Goal: Task Accomplishment & Management: Use online tool/utility

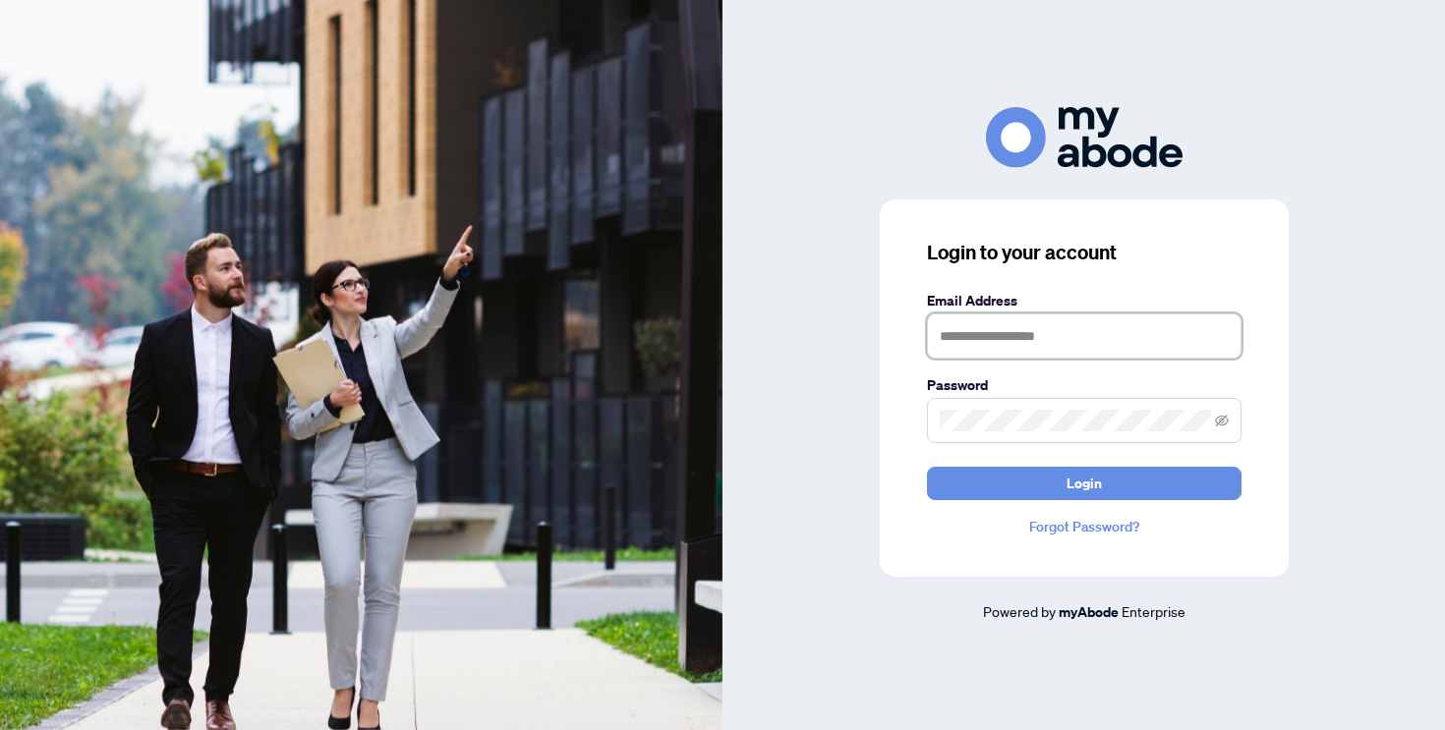
click at [1011, 343] on input "text" at bounding box center [1084, 335] width 314 height 45
type input "**********"
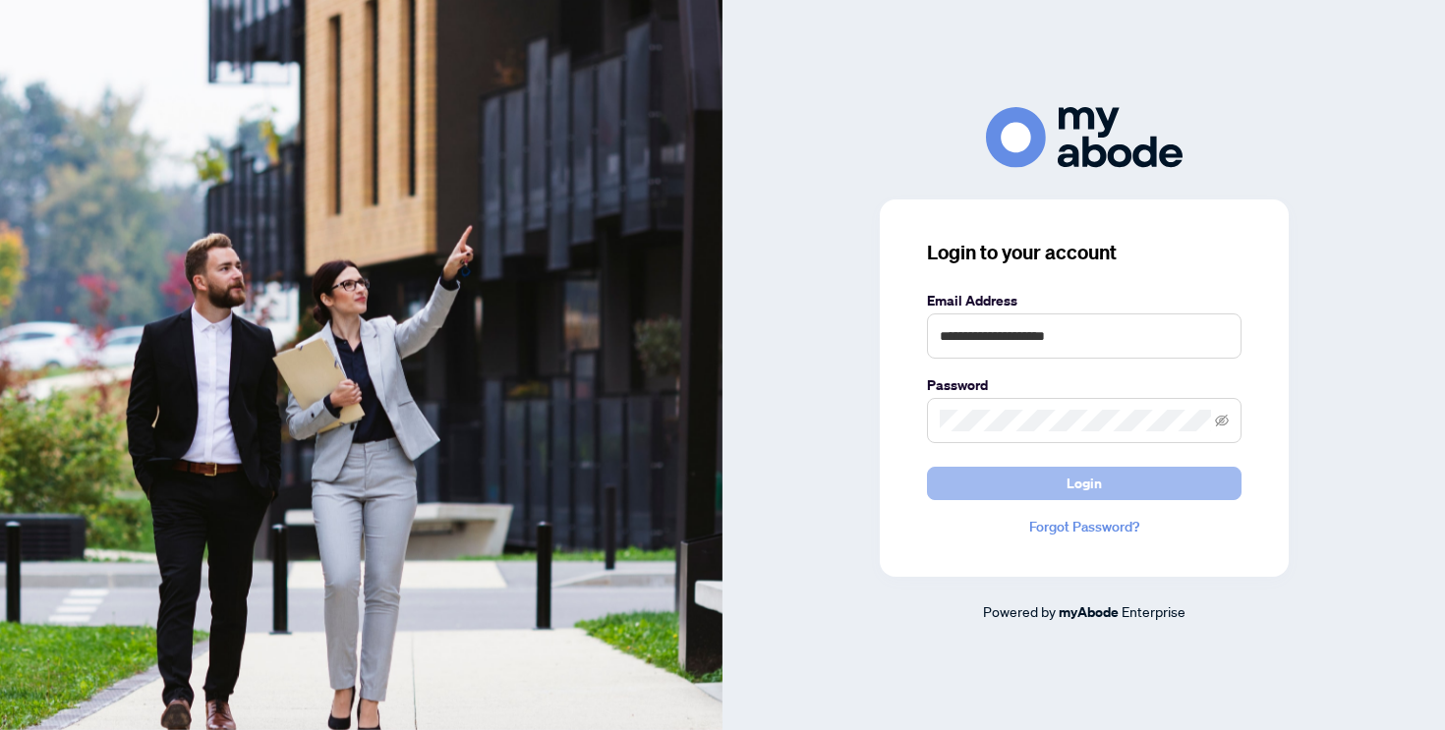
click at [1060, 483] on button "Login" at bounding box center [1084, 483] width 314 height 33
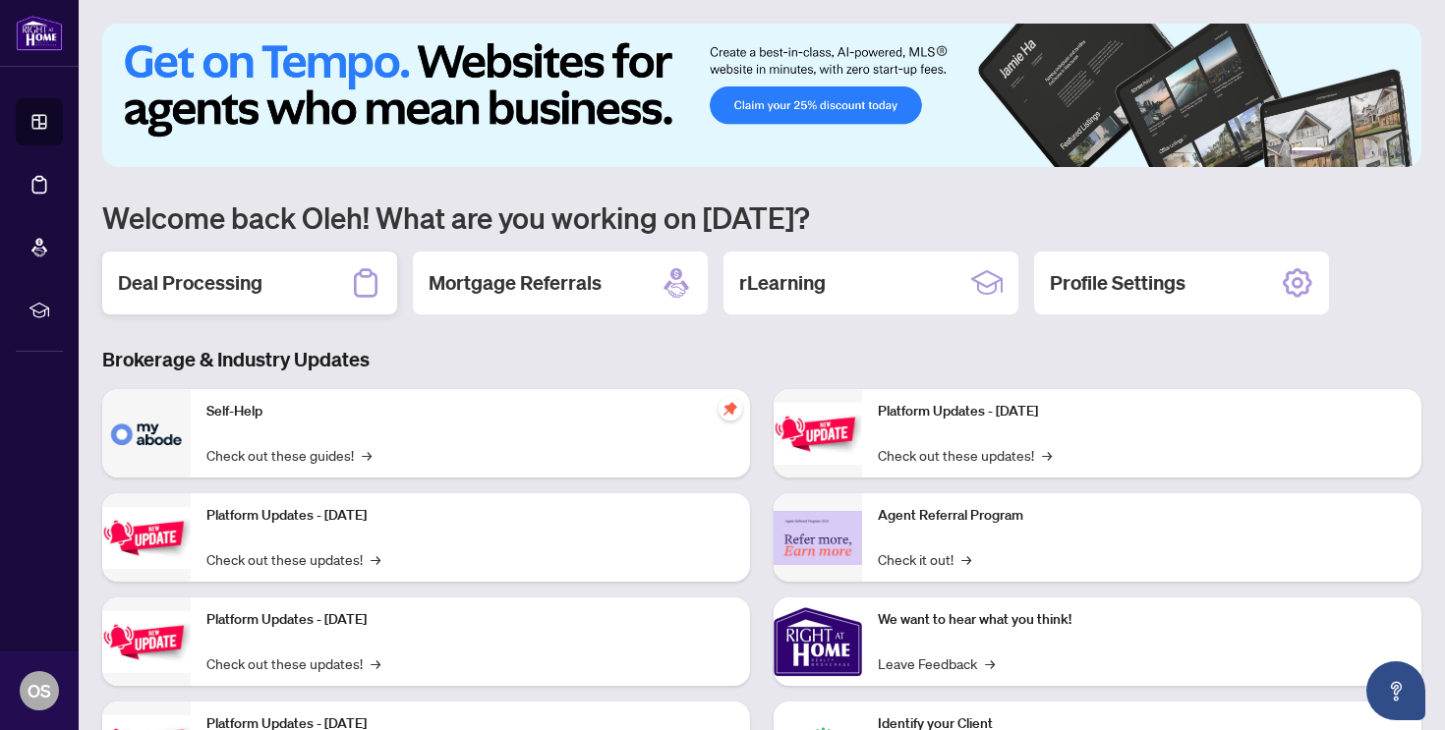
click at [211, 295] on h2 "Deal Processing" at bounding box center [190, 283] width 144 height 28
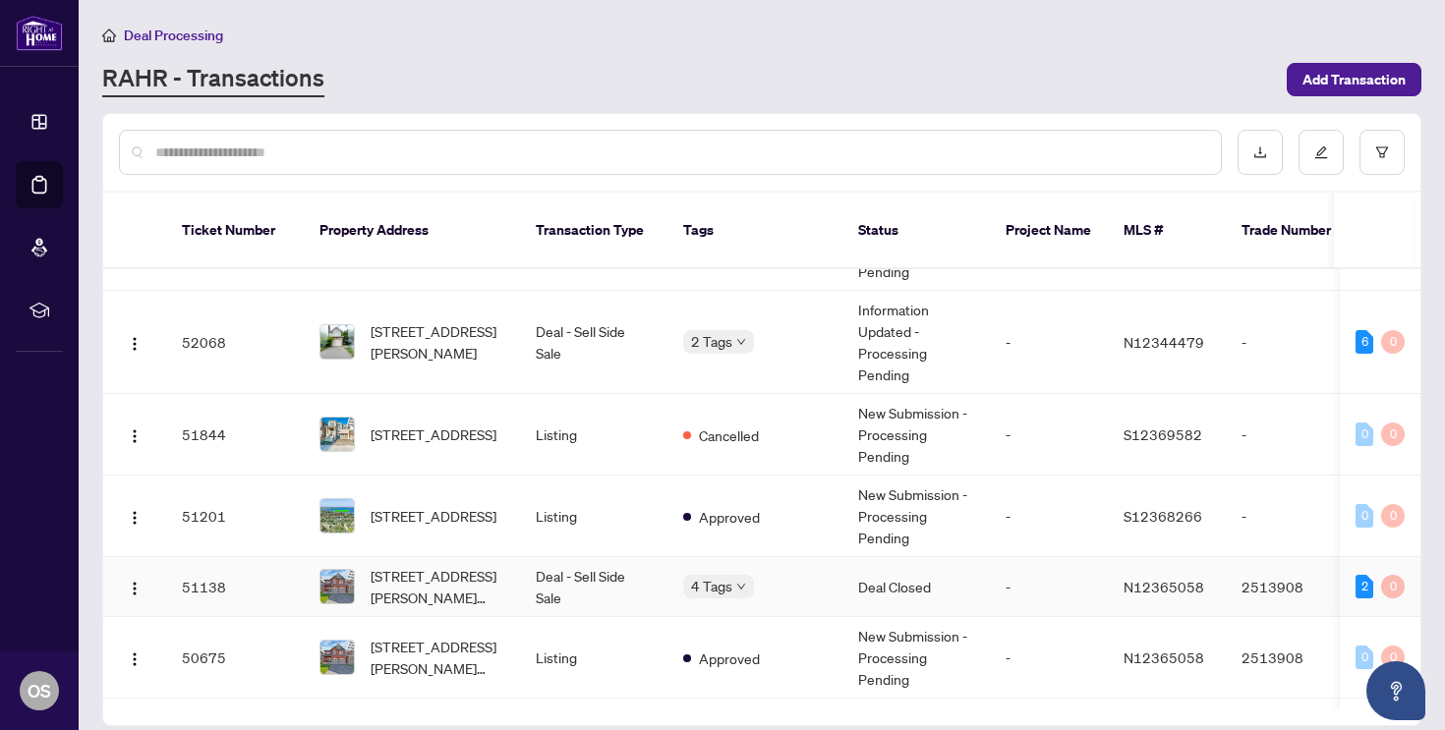
scroll to position [504, 0]
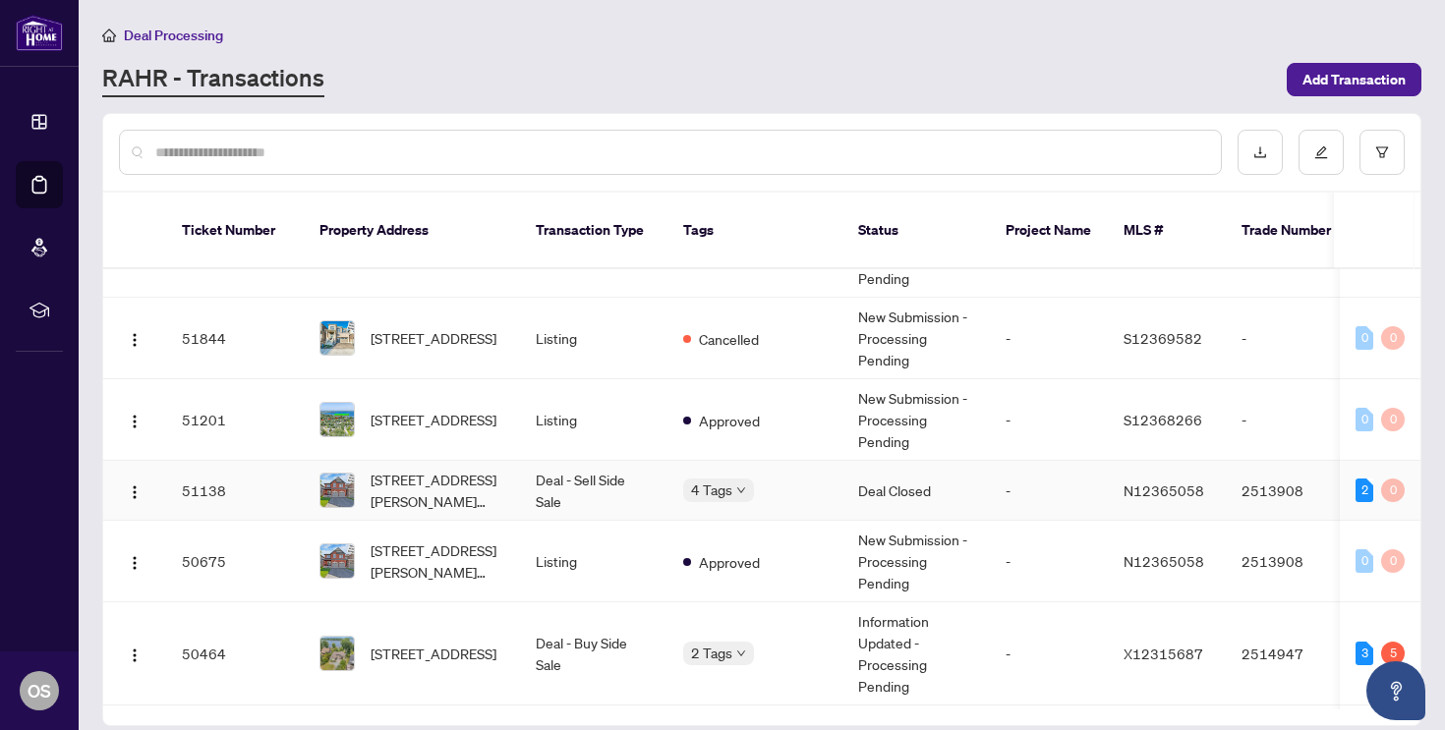
click at [557, 482] on td "Deal - Sell Side Sale" at bounding box center [593, 491] width 147 height 60
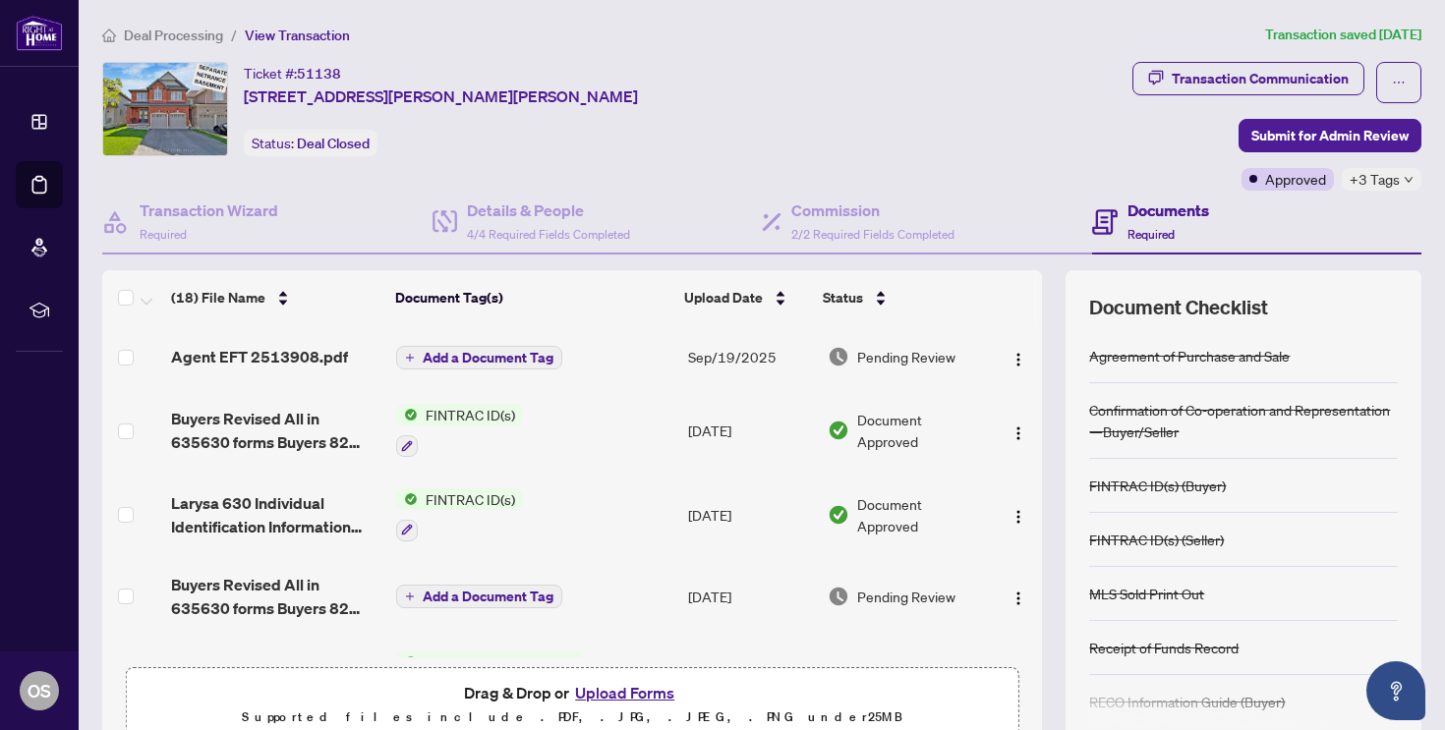
click at [329, 366] on span "Agent EFT 2513908.pdf" at bounding box center [259, 357] width 177 height 24
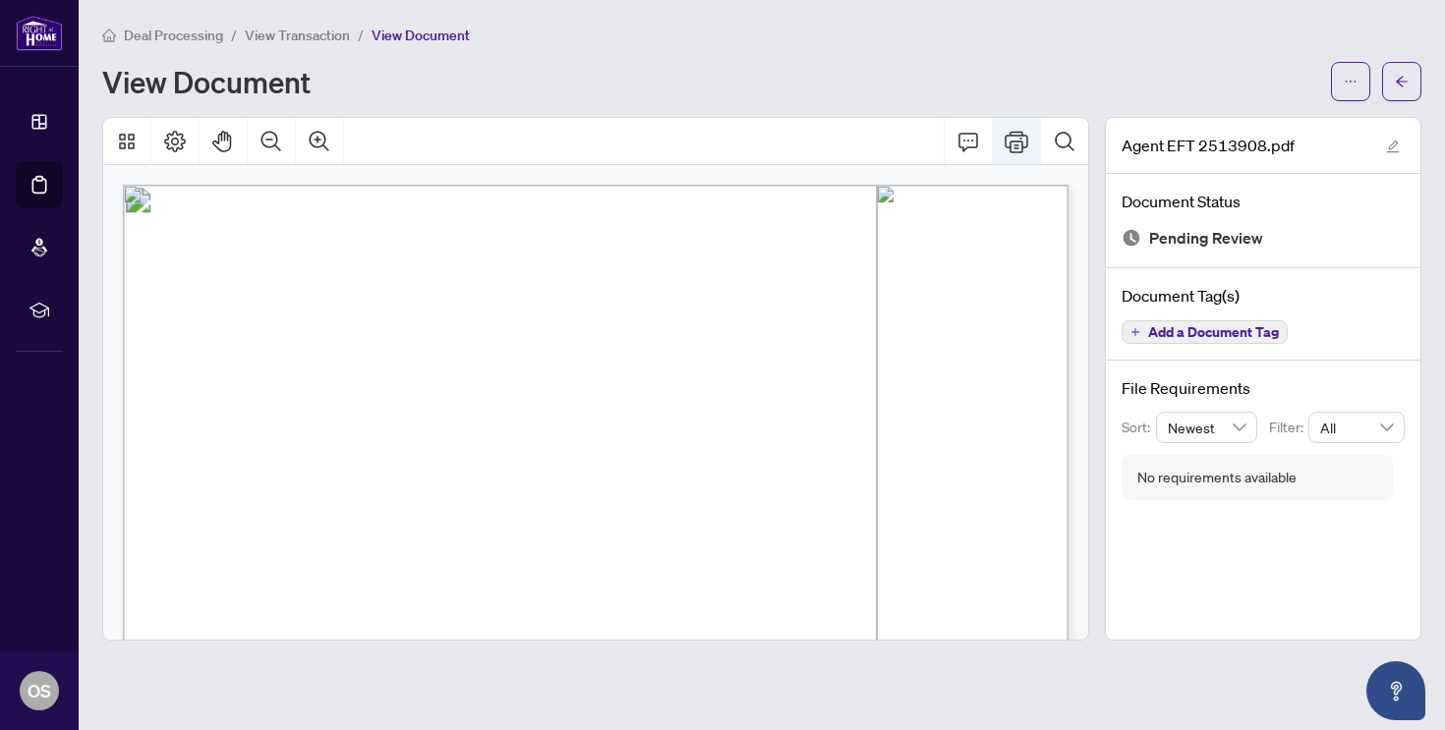
click at [1011, 151] on button "Print" at bounding box center [1016, 141] width 47 height 47
